Goal: Information Seeking & Learning: Learn about a topic

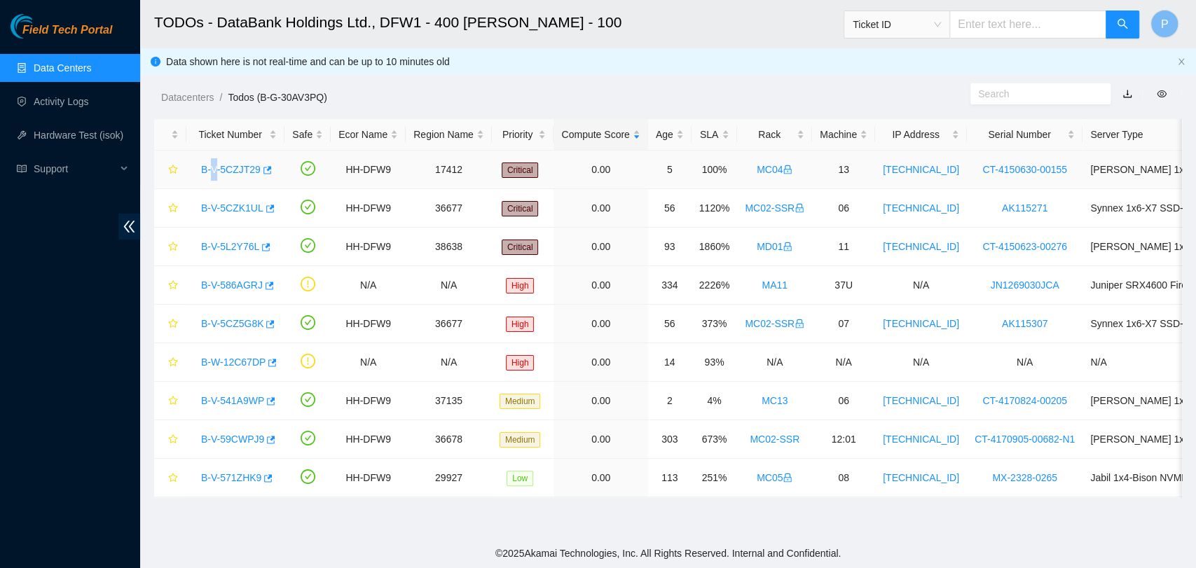
drag, startPoint x: 213, startPoint y: 158, endPoint x: 212, endPoint y: 172, distance: 13.3
click at [212, 172] on div "B-V-5CZJT29" at bounding box center [235, 169] width 83 height 22
click at [212, 172] on link "B-V-5CZJT29" at bounding box center [231, 169] width 60 height 11
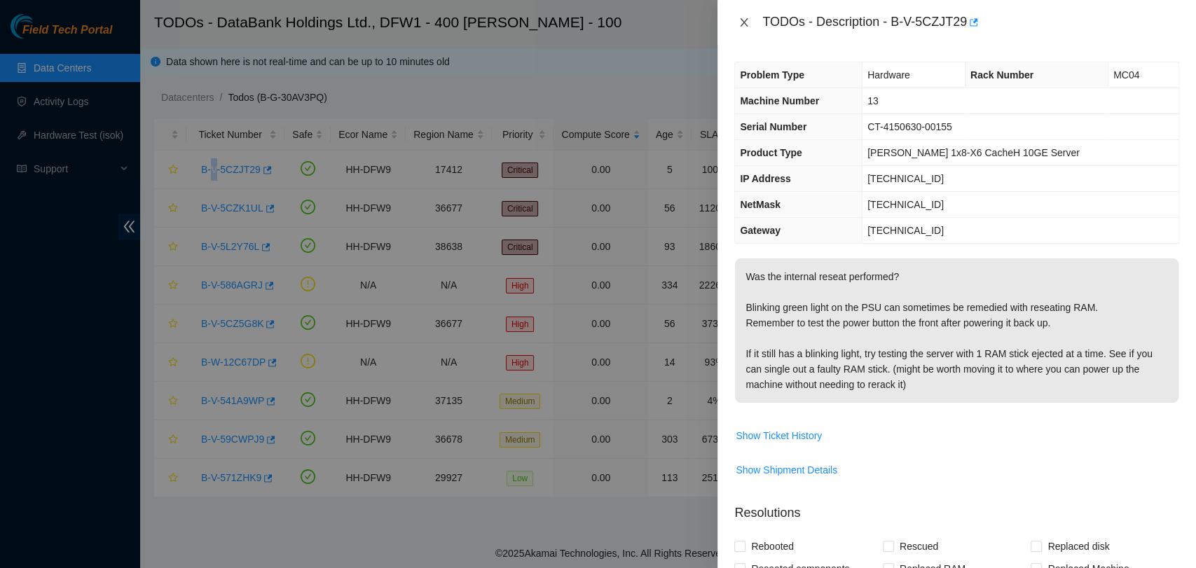
click at [751, 21] on button "Close" at bounding box center [744, 22] width 20 height 13
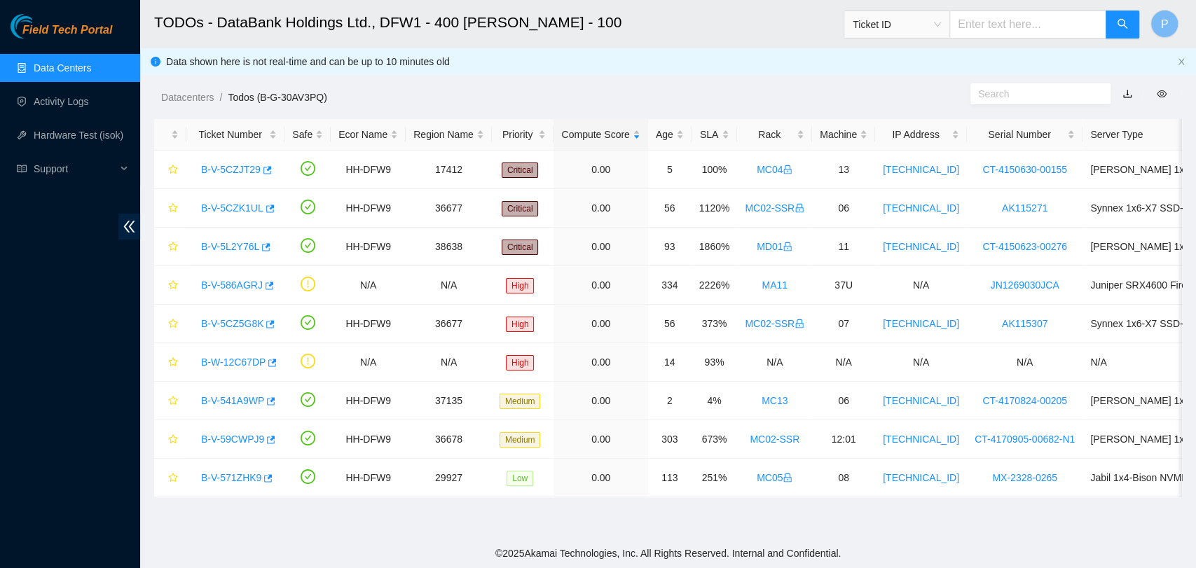
click at [543, 90] on ol "Datacenters / Todos (B-G-30AV3PQ) /" at bounding box center [546, 97] width 771 height 15
click at [227, 172] on link "B-V-5CZJT29" at bounding box center [231, 169] width 60 height 11
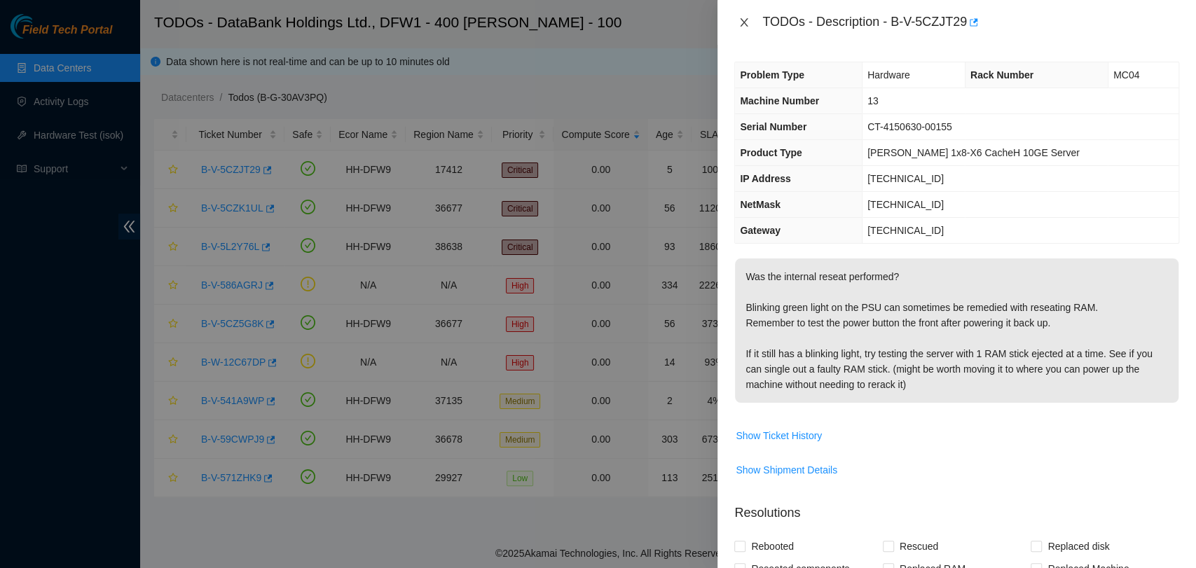
click at [744, 24] on icon "close" at bounding box center [743, 22] width 11 height 11
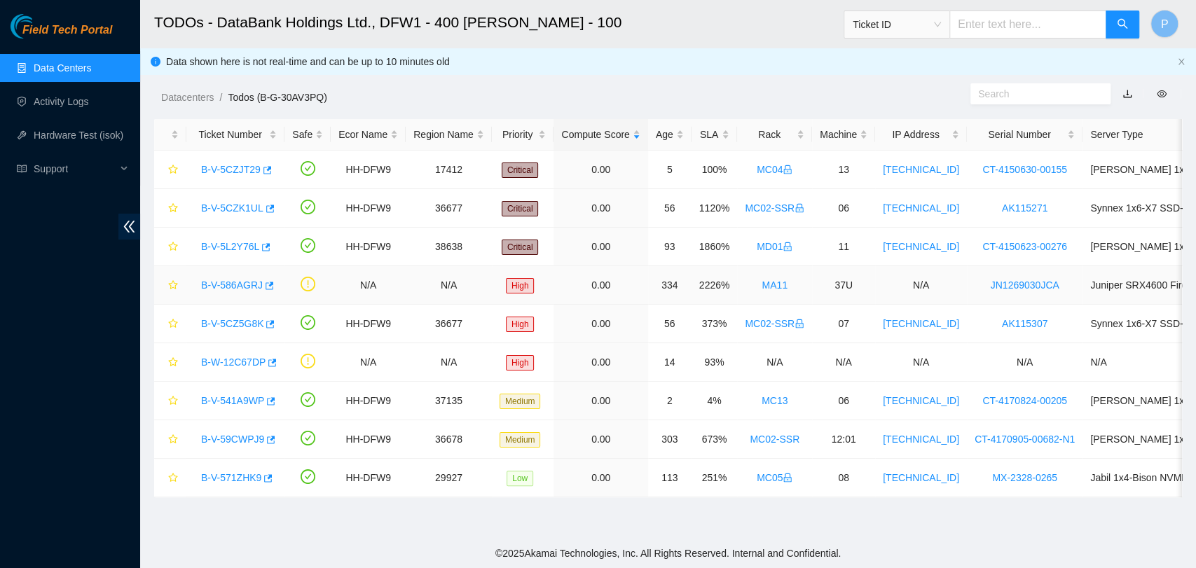
click at [220, 287] on link "B-V-586AGRJ" at bounding box center [232, 285] width 62 height 11
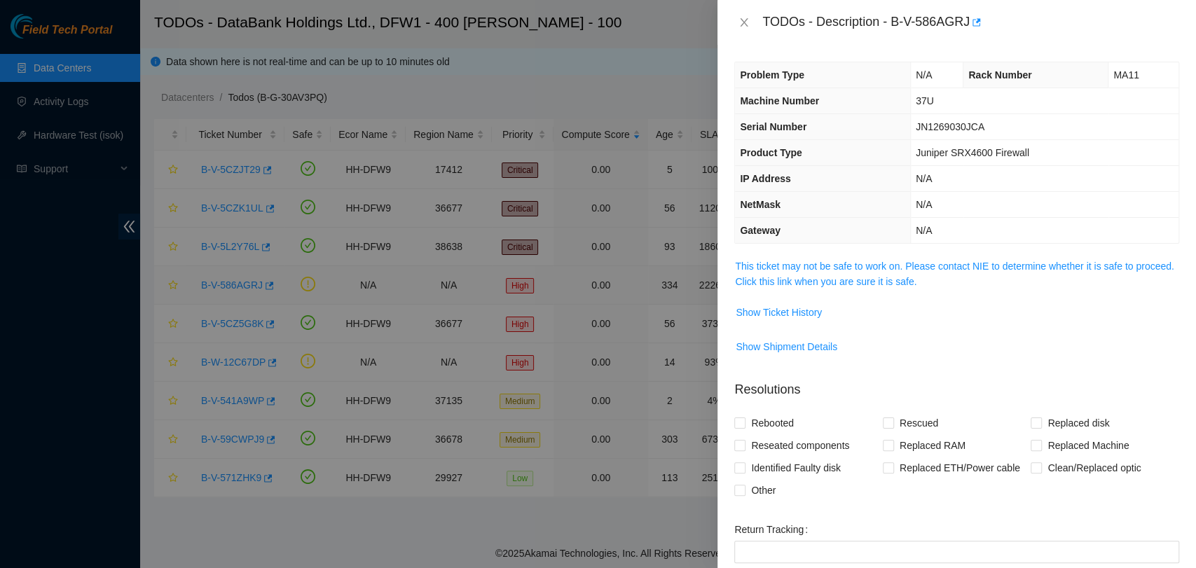
click at [220, 287] on div at bounding box center [598, 284] width 1196 height 568
click at [964, 261] on link "This ticket may not be safe to work on. Please contact NIE to determine whether…" at bounding box center [954, 274] width 439 height 27
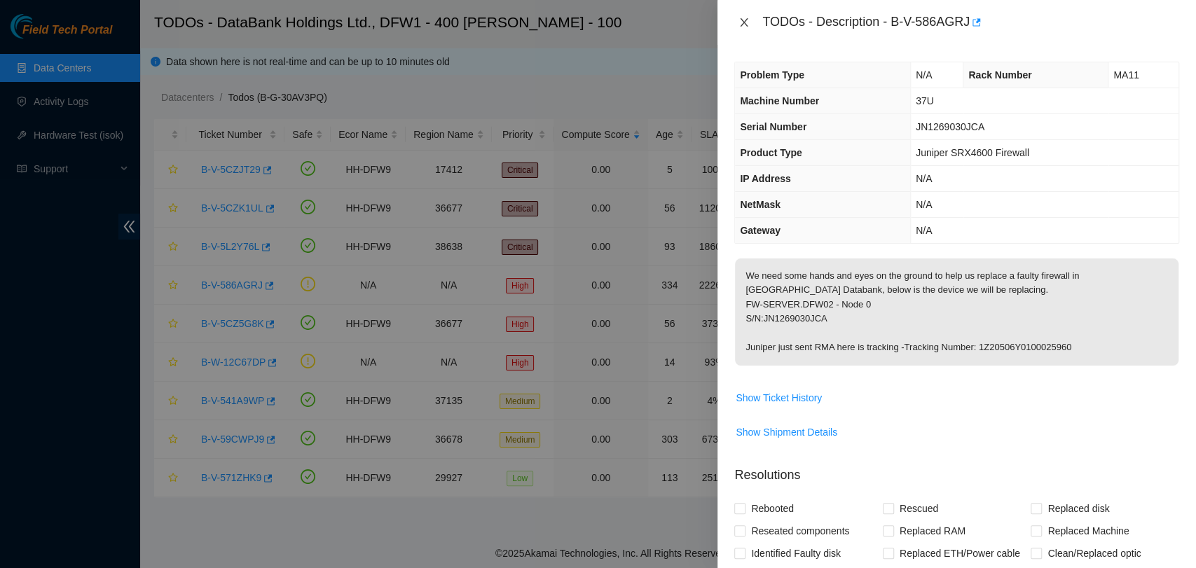
click at [740, 24] on icon "close" at bounding box center [743, 22] width 11 height 11
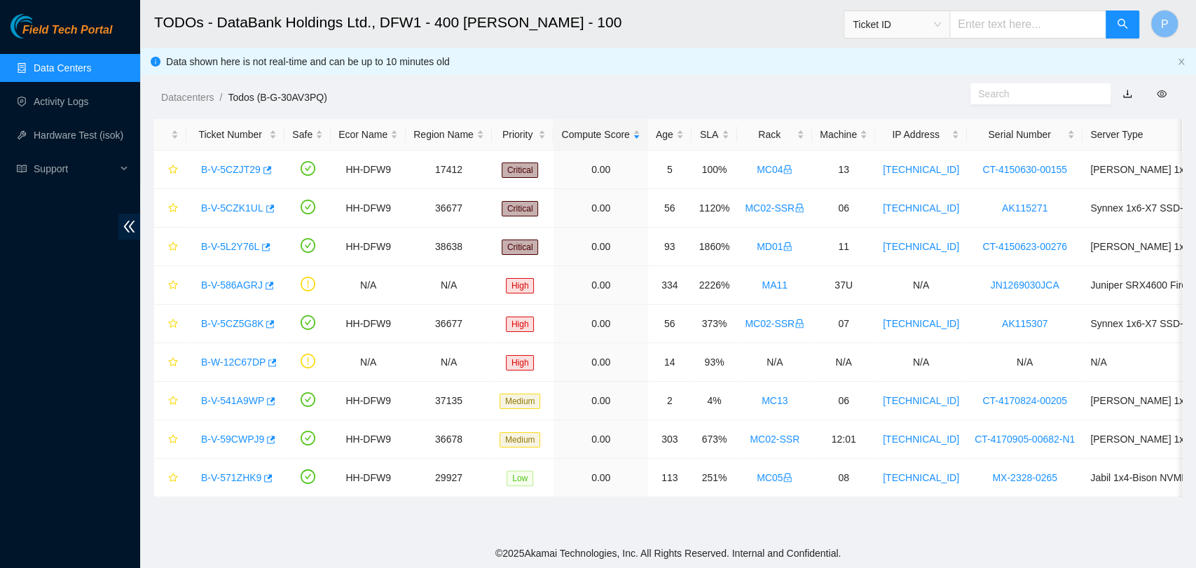
drag, startPoint x: 359, startPoint y: 82, endPoint x: 617, endPoint y: 91, distance: 258.6
click at [617, 91] on div "Datacenters / Todos (B-G-30AV3PQ) /" at bounding box center [536, 66] width 792 height 78
click at [216, 286] on link "B-V-586AGRJ" at bounding box center [232, 285] width 62 height 11
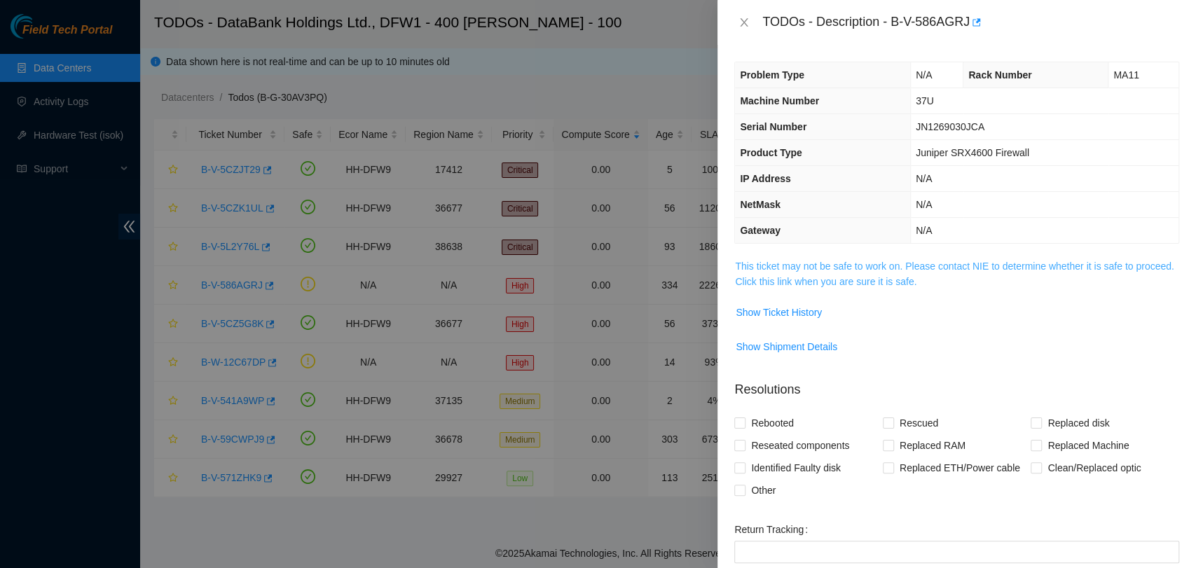
click at [829, 261] on link "This ticket may not be safe to work on. Please contact NIE to determine whether…" at bounding box center [954, 274] width 439 height 27
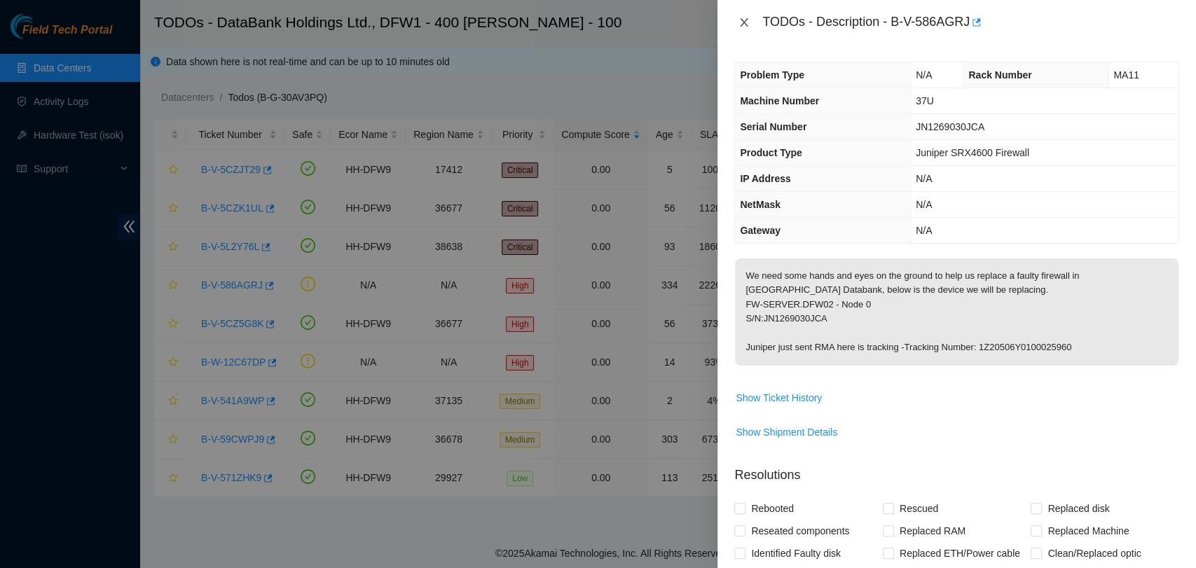
drag, startPoint x: 750, startPoint y: 11, endPoint x: 750, endPoint y: 18, distance: 7.0
click at [750, 18] on div "TODOs - Description - B-V-586AGRJ" at bounding box center [956, 22] width 478 height 45
click at [750, 18] on button "Close" at bounding box center [744, 22] width 20 height 13
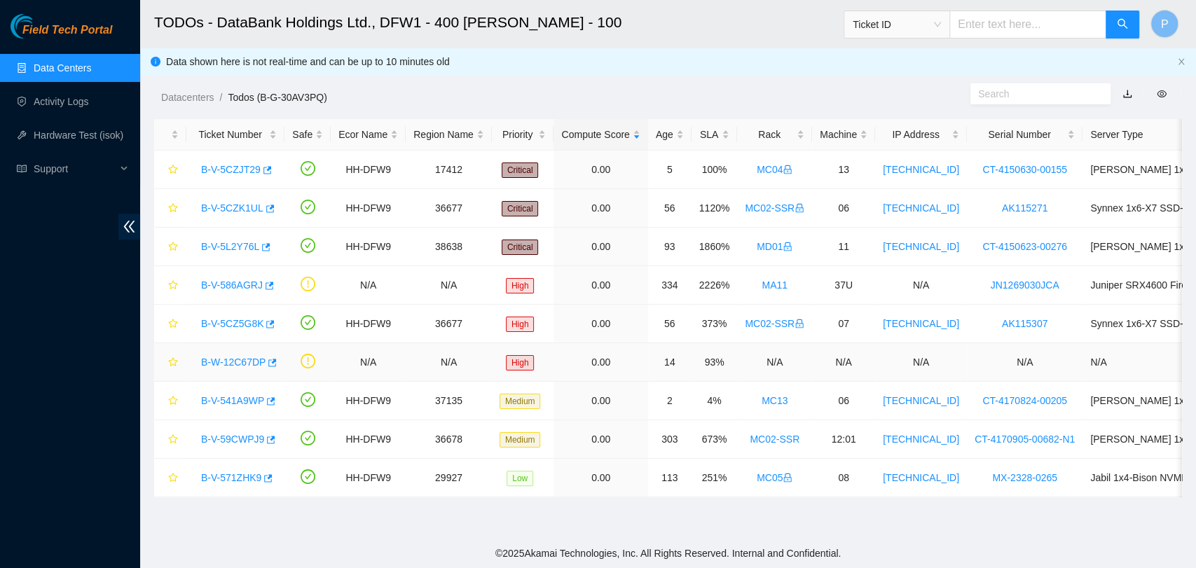
click at [218, 357] on link "B-W-12C67DP" at bounding box center [233, 362] width 64 height 11
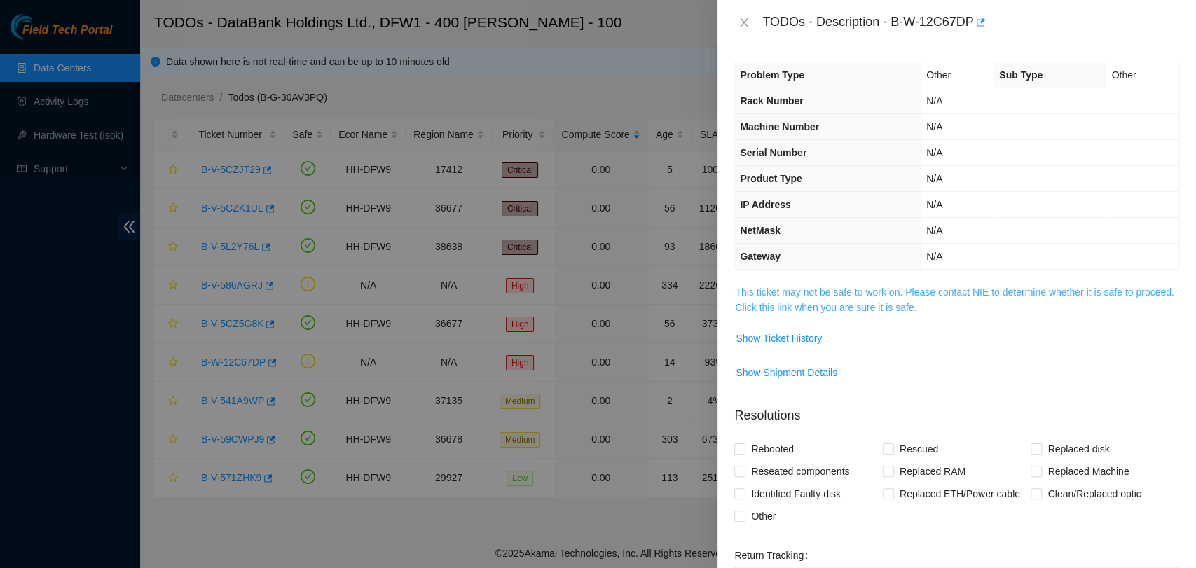
click at [829, 292] on link "This ticket may not be safe to work on. Please contact NIE to determine whether…" at bounding box center [954, 300] width 439 height 27
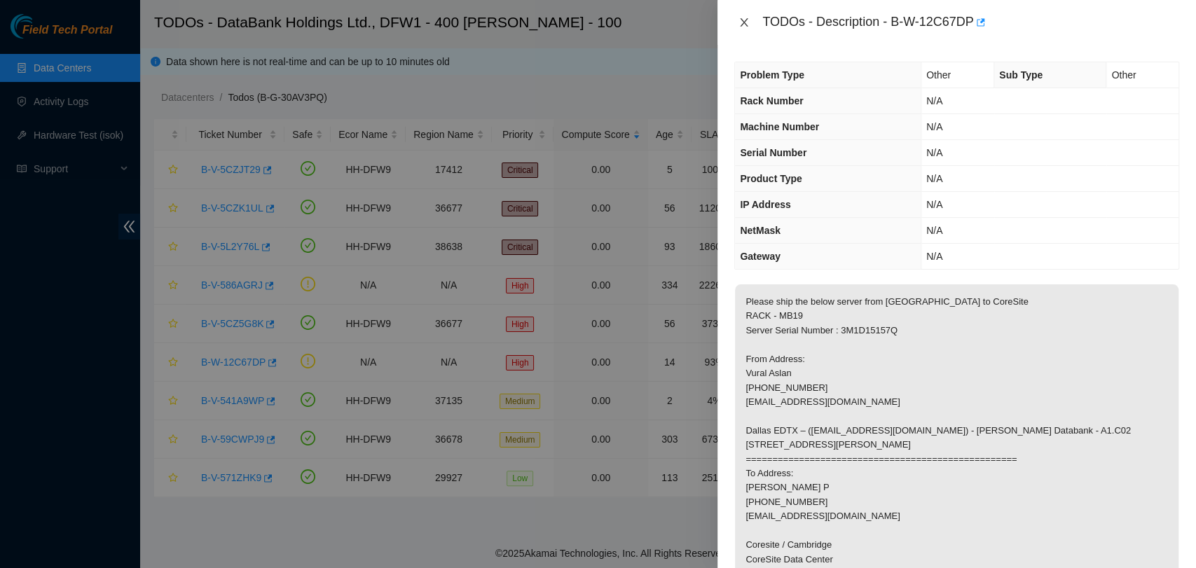
click at [740, 22] on icon "close" at bounding box center [743, 22] width 11 height 11
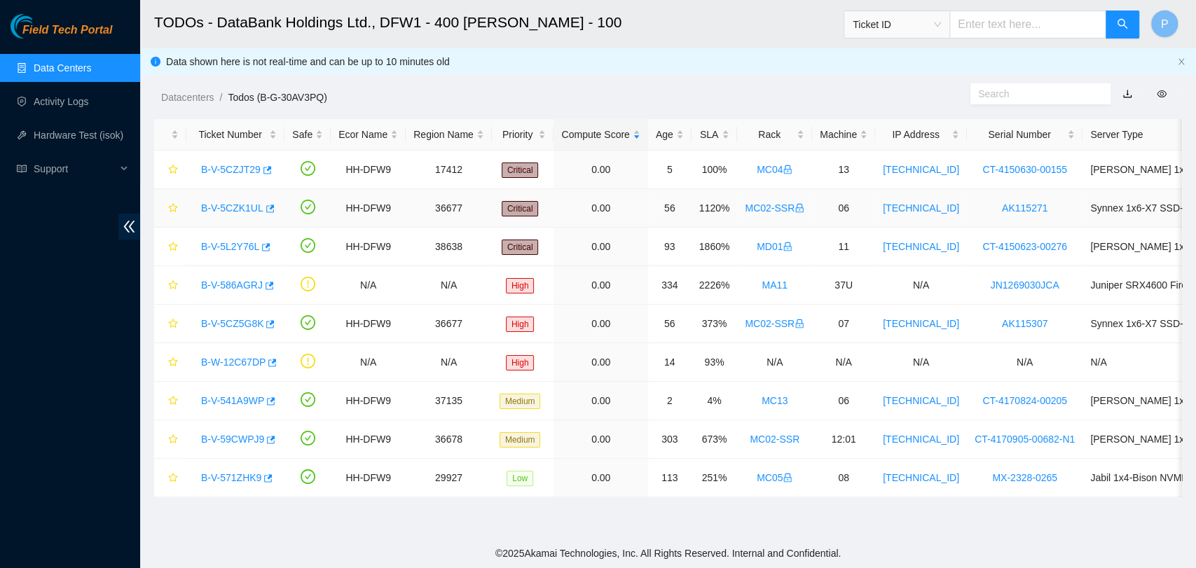
click at [236, 211] on link "B-V-5CZK1UL" at bounding box center [232, 207] width 62 height 11
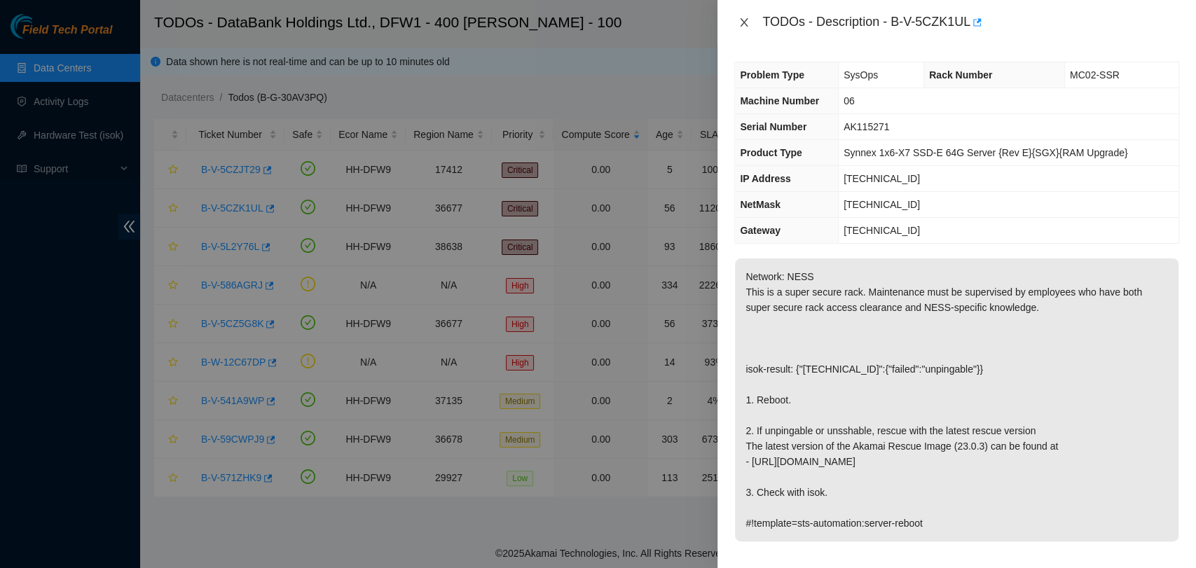
click at [744, 19] on icon "close" at bounding box center [743, 22] width 11 height 11
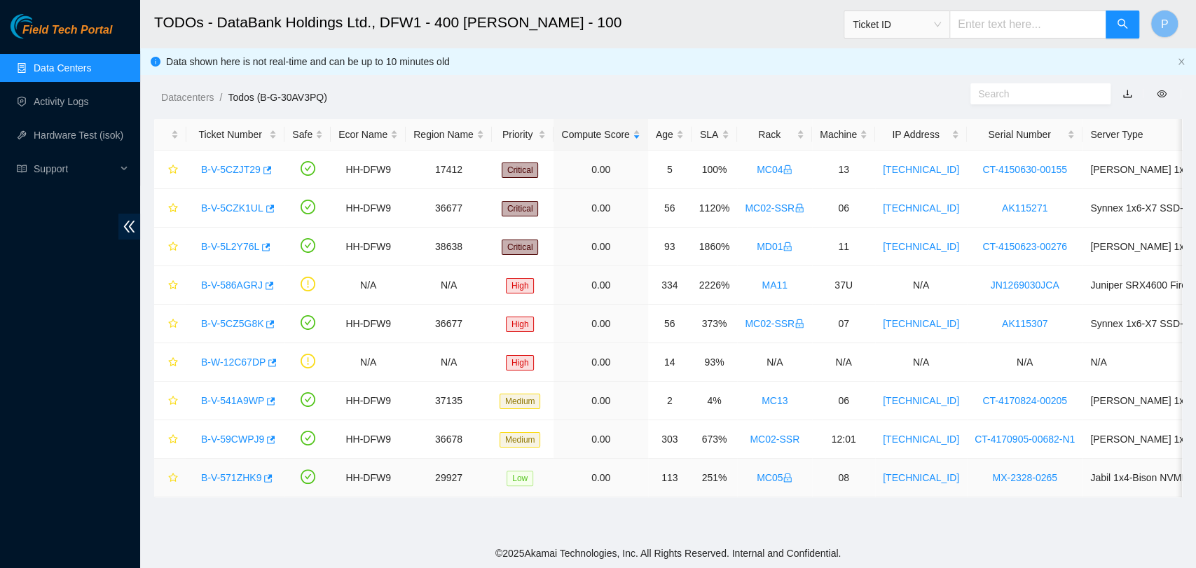
click at [221, 472] on link "B-V-571ZHK9" at bounding box center [231, 477] width 60 height 11
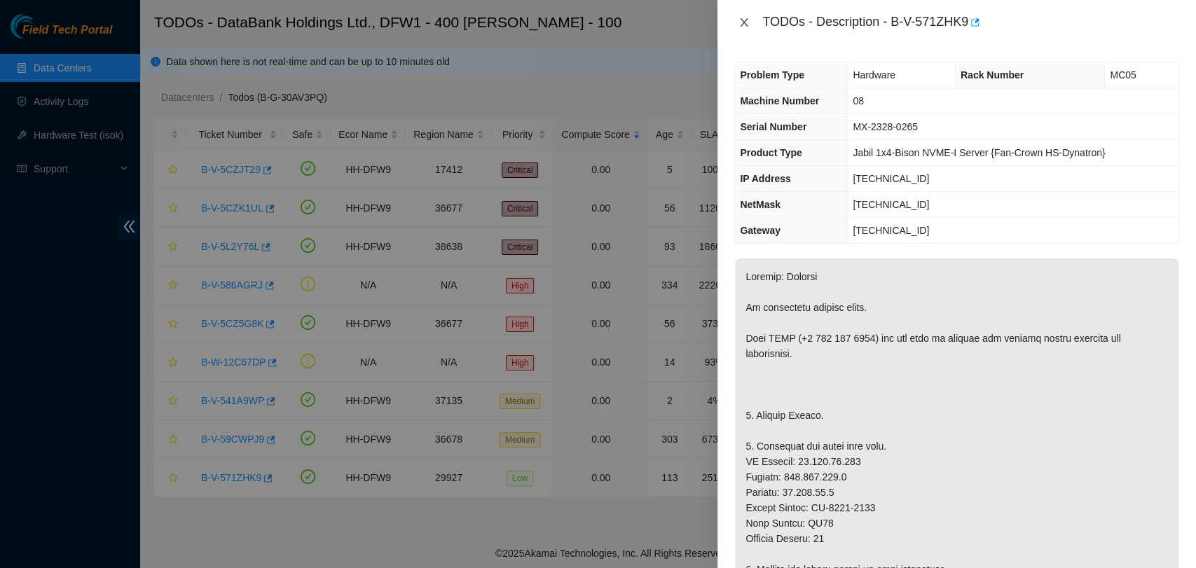
click at [738, 24] on icon "close" at bounding box center [743, 22] width 11 height 11
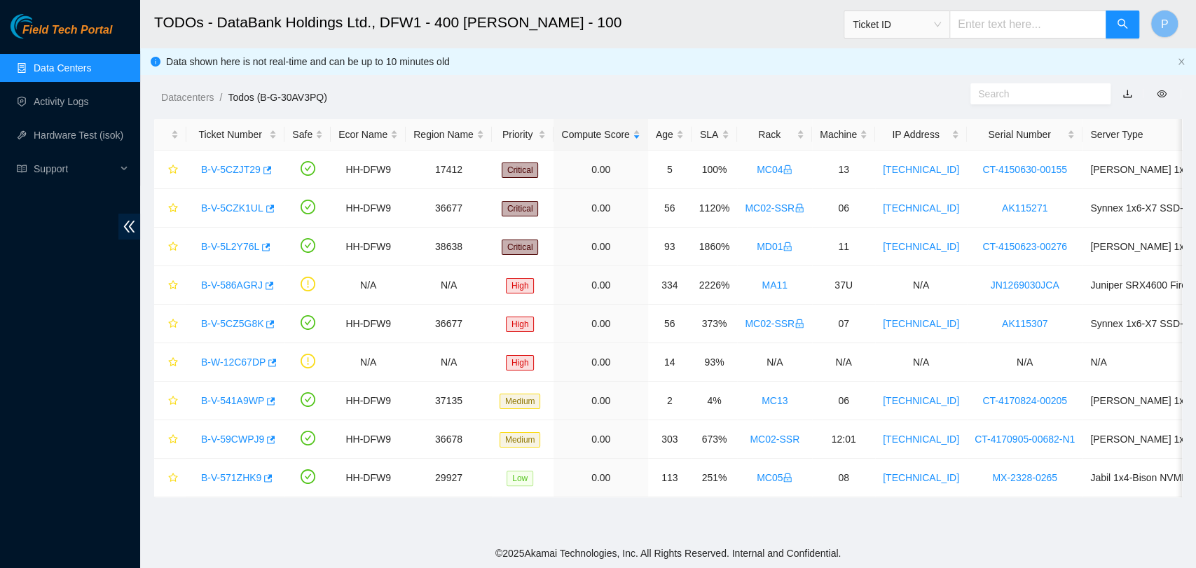
click at [91, 74] on link "Data Centers" at bounding box center [62, 67] width 57 height 11
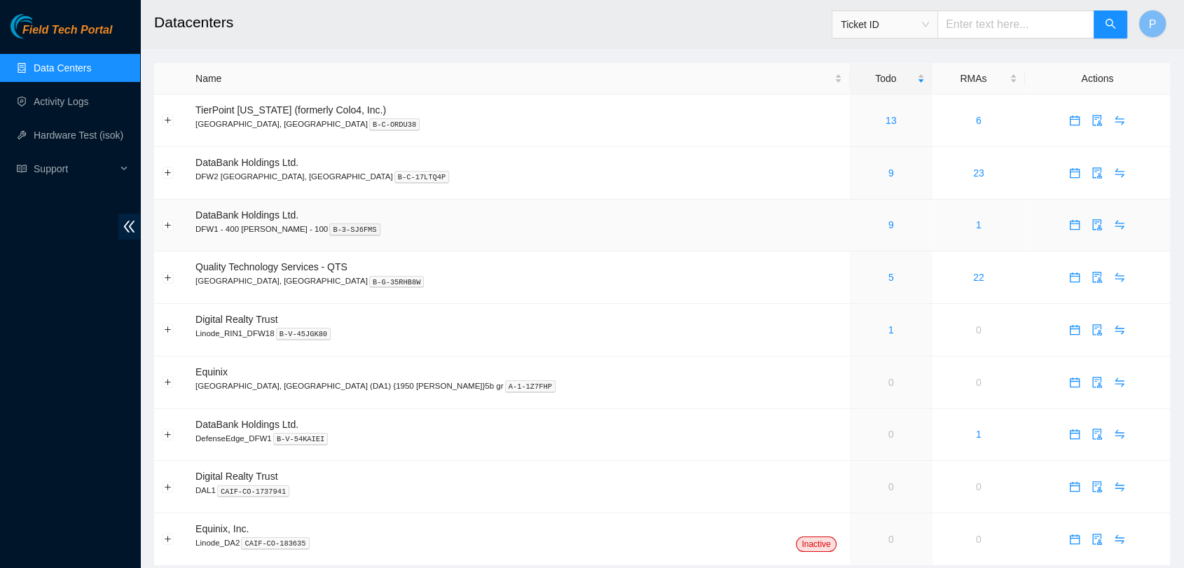
click at [857, 226] on div "9" at bounding box center [890, 224] width 67 height 15
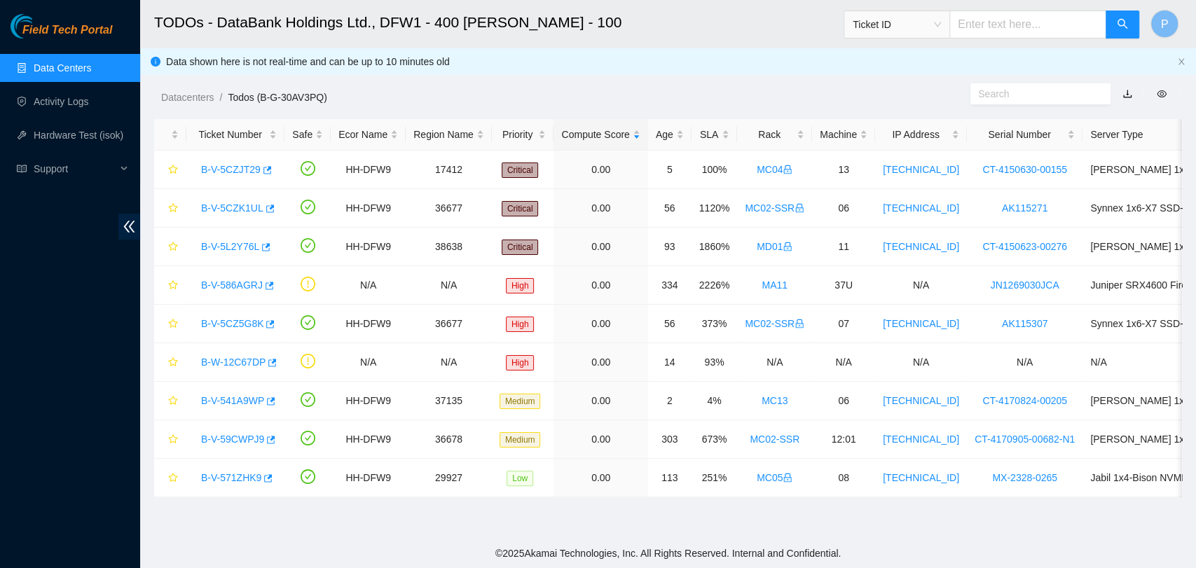
click at [91, 74] on link "Data Centers" at bounding box center [62, 67] width 57 height 11
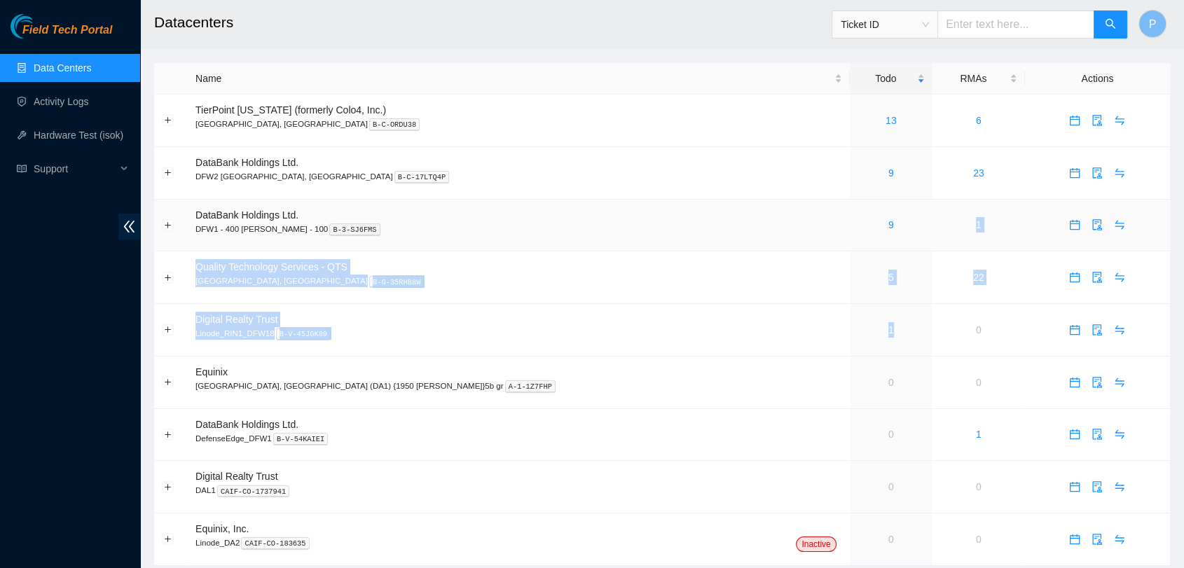
drag, startPoint x: 796, startPoint y: 315, endPoint x: 782, endPoint y: 225, distance: 91.3
click at [782, 225] on tbody "TierPoint [US_STATE] (formerly Colo4, Inc.) [GEOGRAPHIC_DATA], [GEOGRAPHIC_DATA…" at bounding box center [662, 330] width 1016 height 471
click at [857, 225] on div "9" at bounding box center [890, 224] width 67 height 15
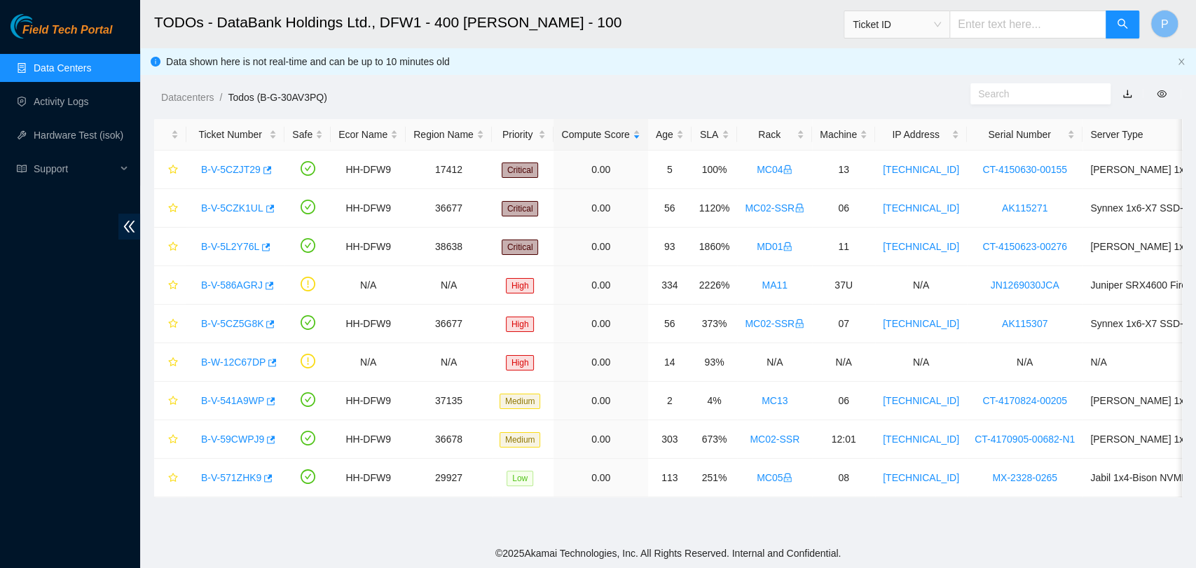
click at [34, 67] on link "Data Centers" at bounding box center [62, 67] width 57 height 11
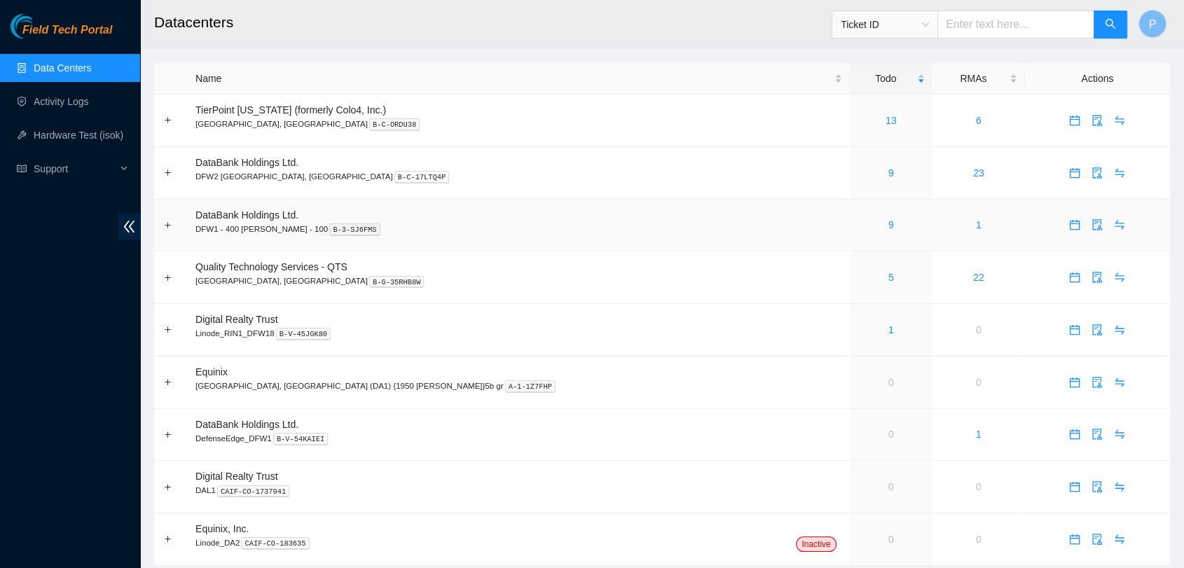
click at [850, 214] on td "9" at bounding box center [891, 226] width 83 height 53
